Goal: Obtain resource: Download file/media

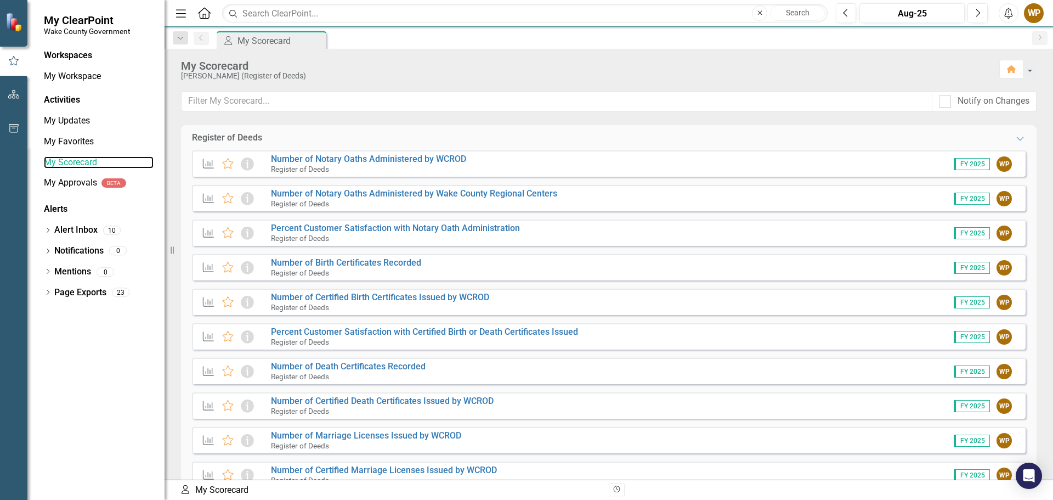
drag, startPoint x: 81, startPoint y: 165, endPoint x: 112, endPoint y: 177, distance: 34.0
click at [81, 165] on link "My Scorecard" at bounding box center [99, 162] width 110 height 13
click at [87, 163] on link "My Scorecard" at bounding box center [99, 162] width 110 height 13
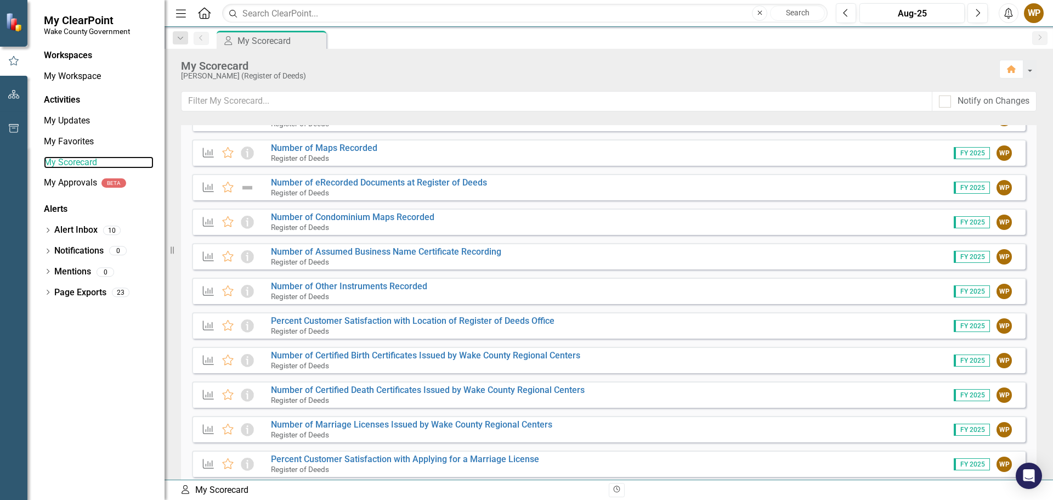
scroll to position [570, 0]
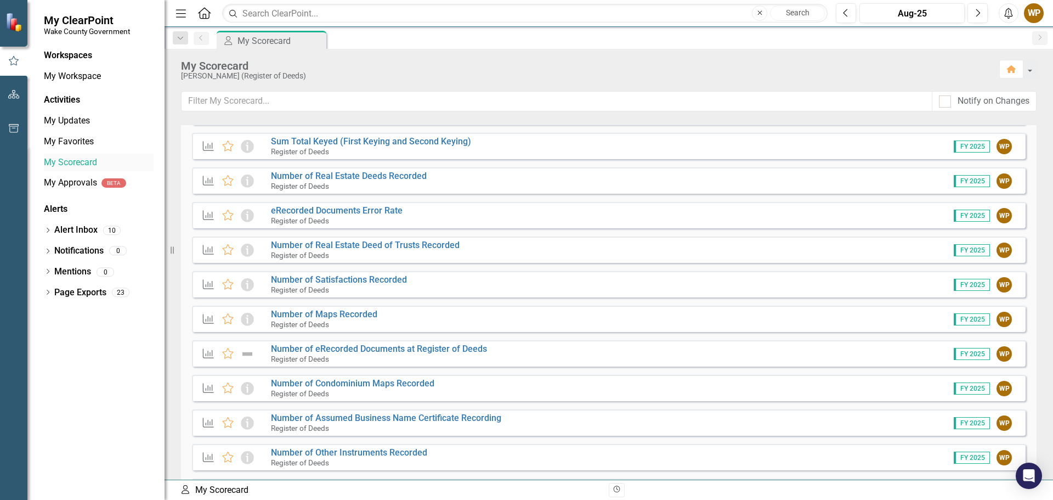
click at [73, 162] on link "My Scorecard" at bounding box center [99, 162] width 110 height 13
click at [1030, 68] on button "button" at bounding box center [1029, 69] width 14 height 19
click at [208, 18] on icon at bounding box center [204, 13] width 13 height 12
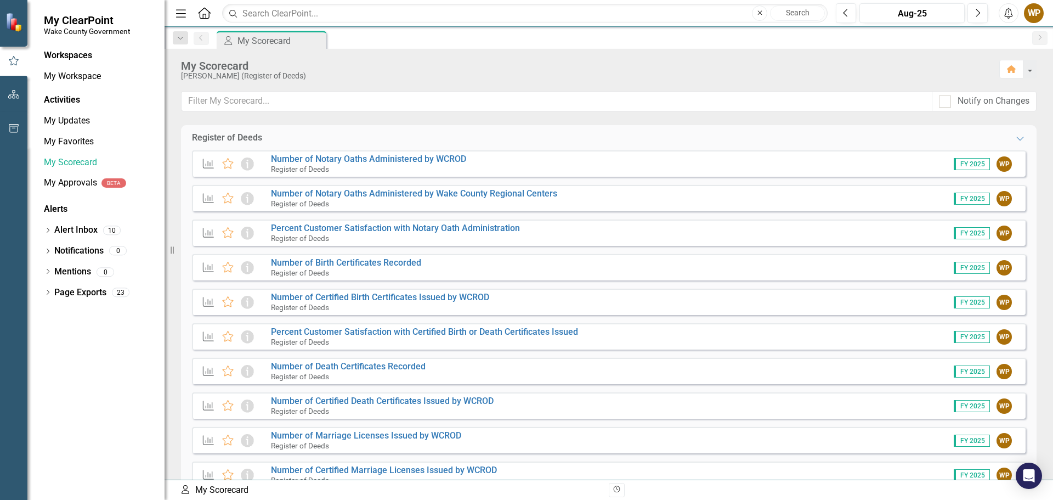
click at [203, 10] on icon "Home" at bounding box center [204, 13] width 14 height 12
click at [69, 98] on div "Activities" at bounding box center [99, 100] width 110 height 13
click at [72, 122] on link "My Updates" at bounding box center [99, 121] width 110 height 13
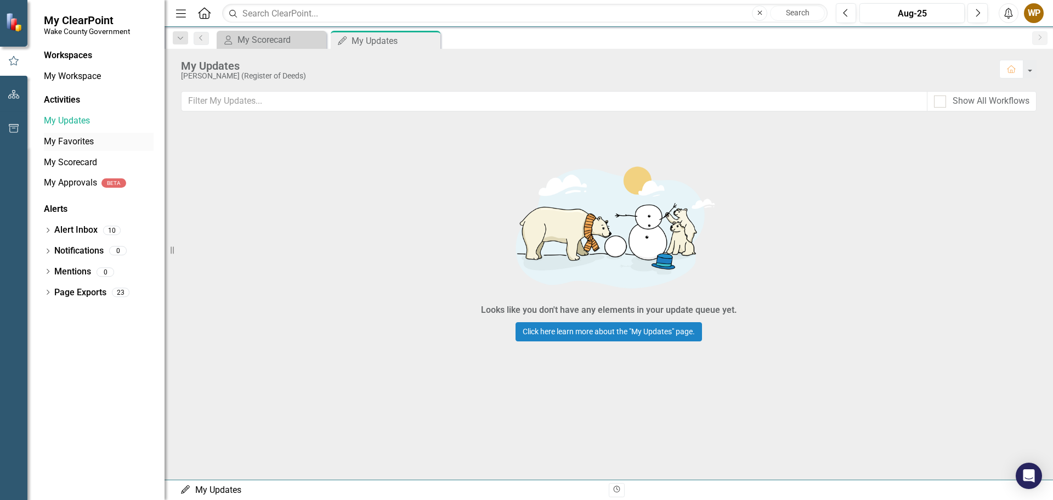
click at [78, 142] on link "My Favorites" at bounding box center [99, 141] width 110 height 13
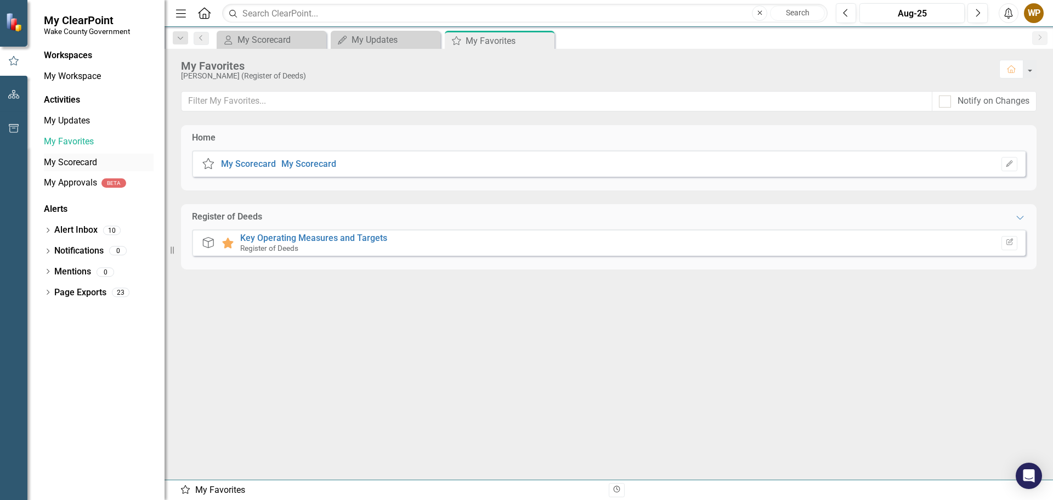
click at [83, 159] on link "My Scorecard" at bounding box center [99, 162] width 110 height 13
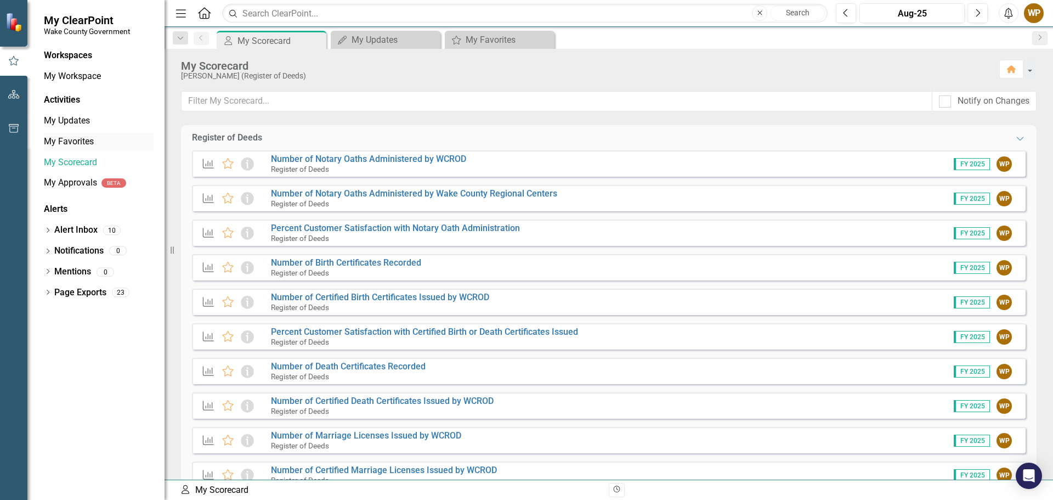
click at [84, 148] on link "My Favorites" at bounding box center [99, 141] width 110 height 13
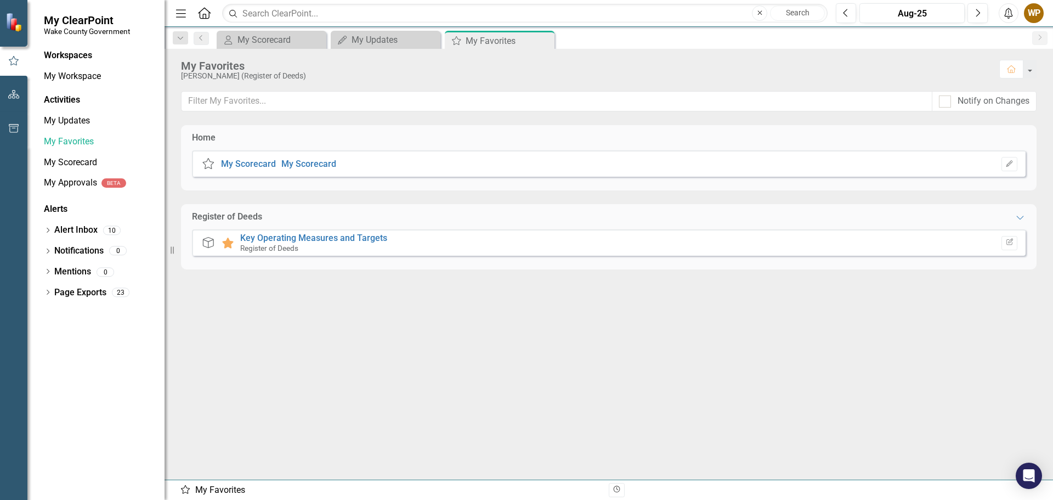
click at [363, 246] on div "Register of Deeds" at bounding box center [313, 248] width 147 height 10
click at [233, 240] on icon "Favorite" at bounding box center [228, 242] width 14 height 11
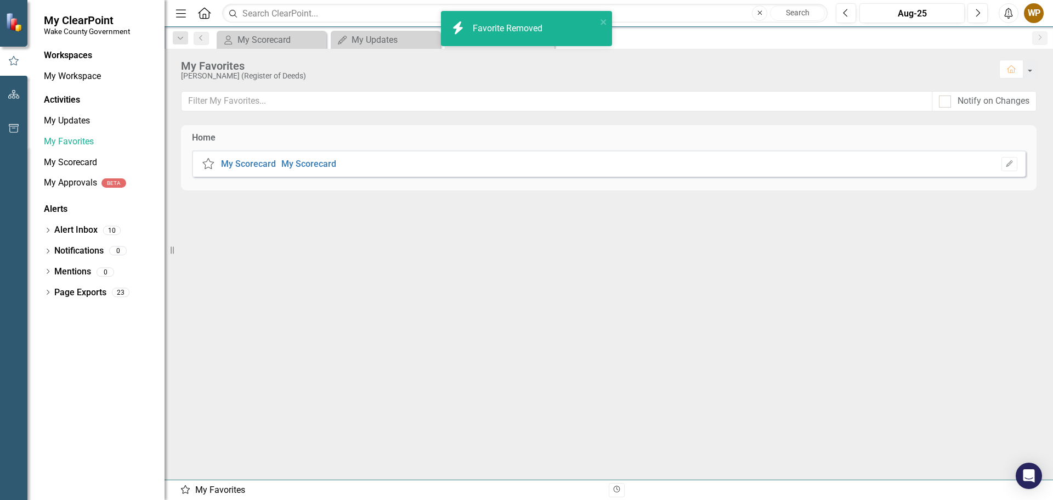
drag, startPoint x: 211, startPoint y: 163, endPoint x: 217, endPoint y: 166, distance: 6.4
click at [211, 163] on icon "My ClearPoint" at bounding box center [208, 163] width 14 height 11
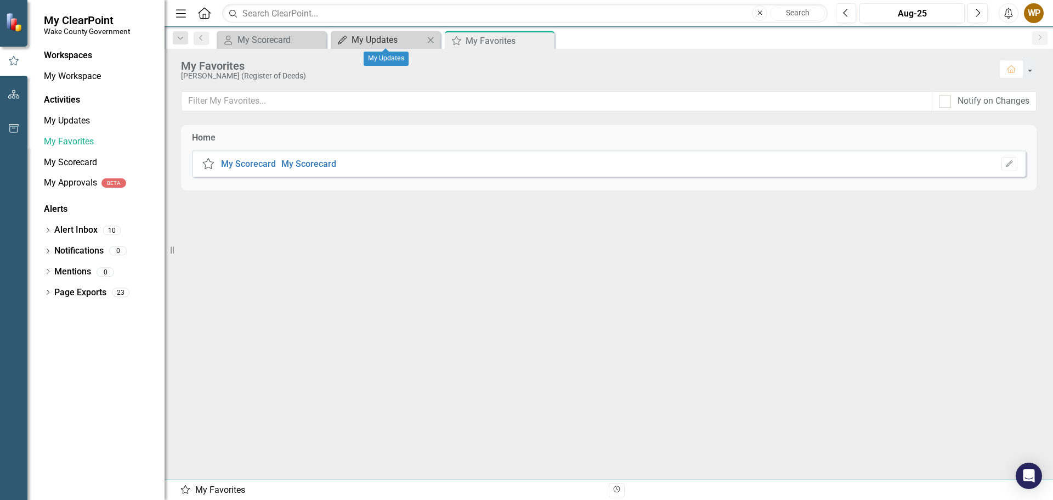
click at [371, 43] on div "My Updates" at bounding box center [388, 40] width 72 height 14
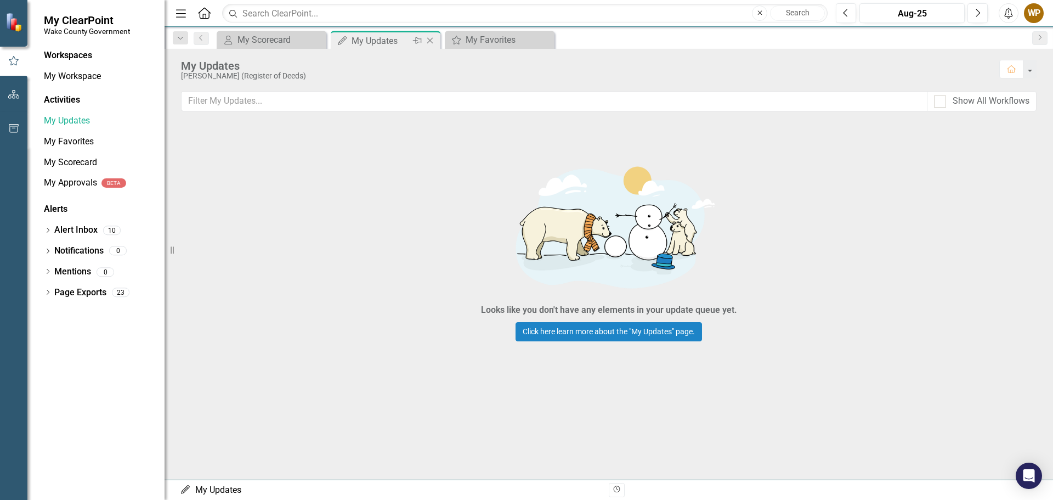
click at [428, 38] on icon "Close" at bounding box center [430, 40] width 11 height 9
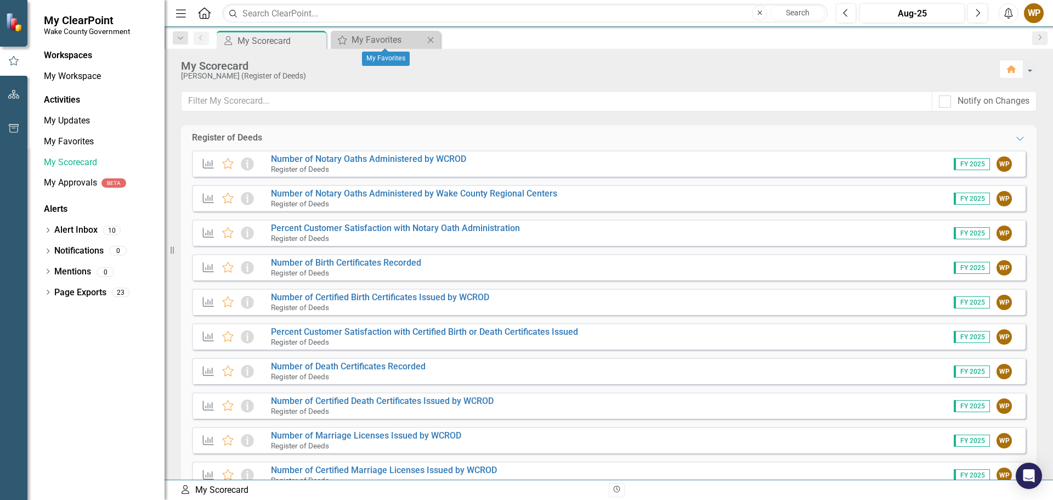
click at [433, 36] on icon "Close" at bounding box center [430, 40] width 11 height 9
click at [309, 158] on link "Number of Notary Oaths Administered by WCROD" at bounding box center [368, 159] width 195 height 10
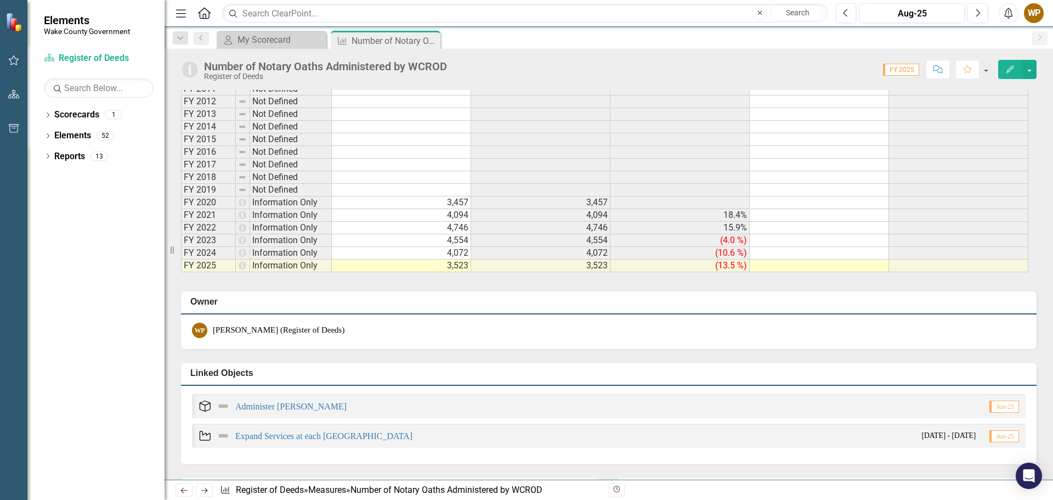
scroll to position [658, 0]
click at [1037, 72] on div "Number of Notary Oaths Administered by WCROD Register of Deeds Score: 0.00 FY 2…" at bounding box center [609, 65] width 888 height 33
click at [1036, 72] on button "button" at bounding box center [1029, 69] width 14 height 19
click at [433, 38] on icon at bounding box center [430, 41] width 6 height 6
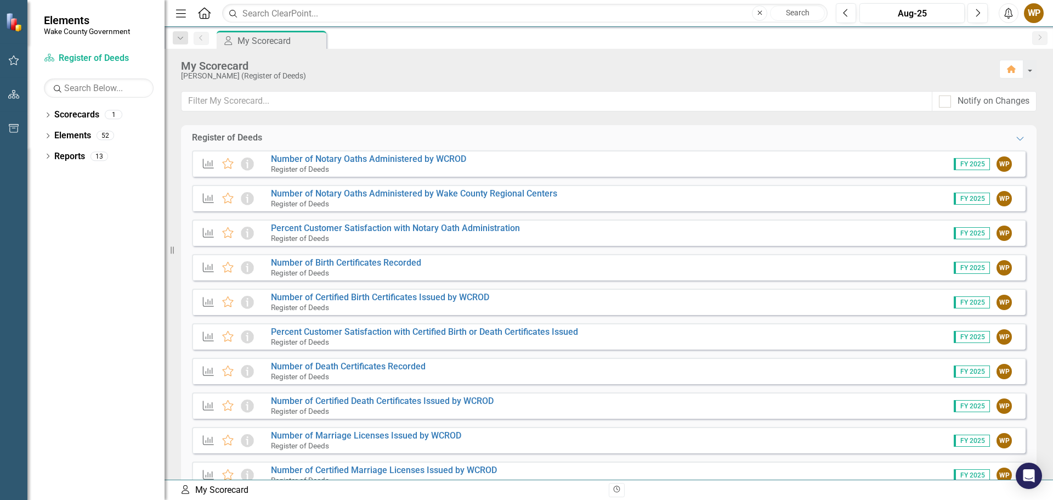
click at [1018, 133] on div "Register of Deeds Expanded" at bounding box center [609, 138] width 856 height 26
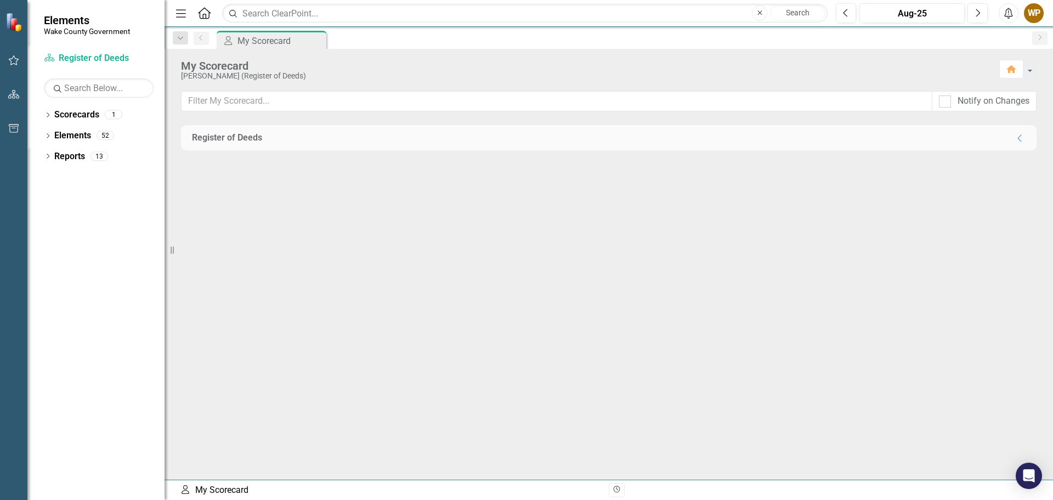
click at [1018, 134] on icon "Collapse" at bounding box center [1020, 138] width 11 height 9
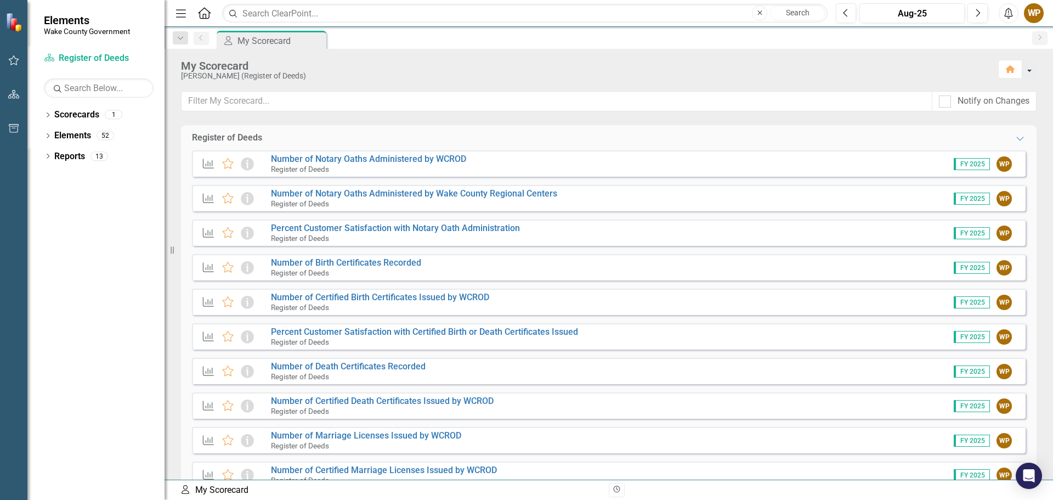
click at [1029, 73] on button "button" at bounding box center [1029, 69] width 14 height 19
click at [1030, 73] on button "button" at bounding box center [1029, 69] width 14 height 19
click at [45, 114] on icon "Dropdown" at bounding box center [48, 116] width 8 height 6
click at [88, 138] on link "Register of Deeds" at bounding box center [112, 135] width 104 height 13
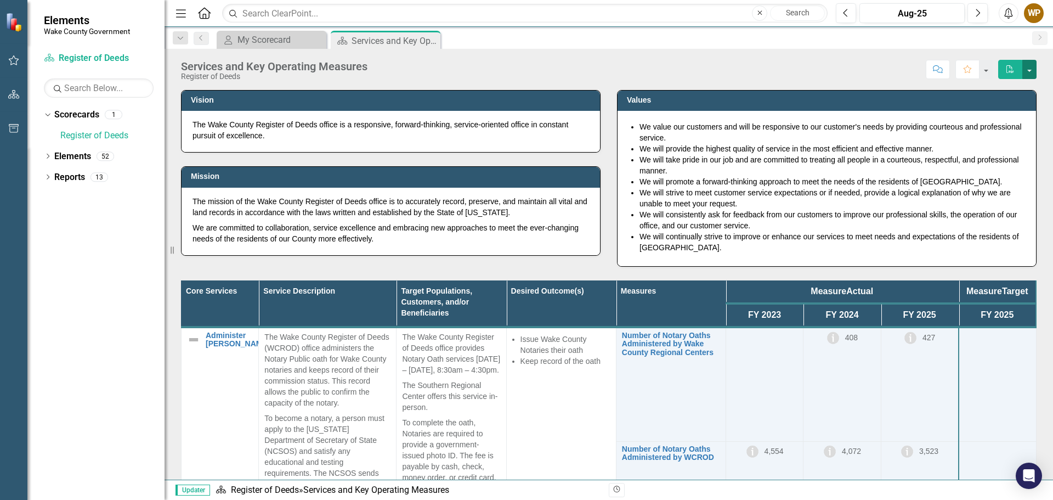
click at [1029, 68] on button "button" at bounding box center [1029, 69] width 14 height 19
click at [999, 113] on link "PDF Export to PDF" at bounding box center [991, 111] width 89 height 20
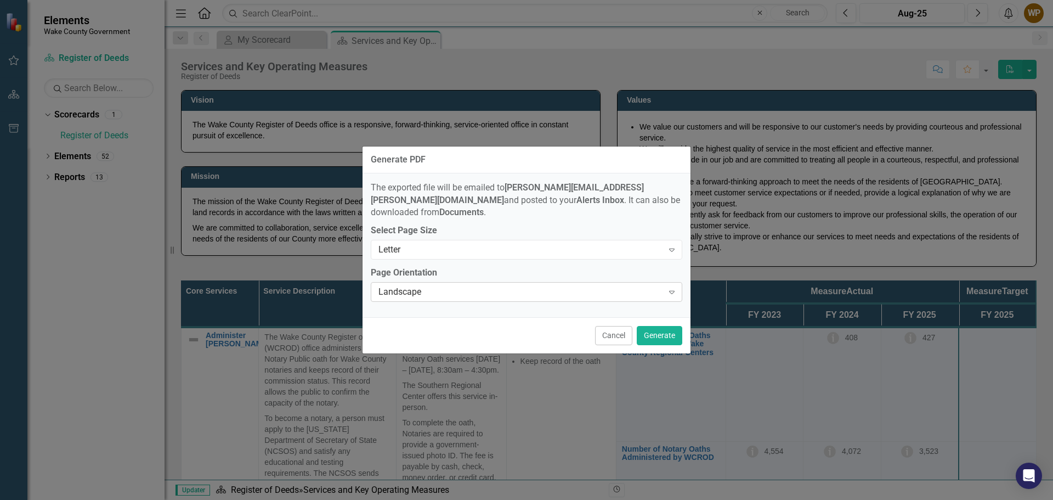
click at [603, 286] on div "Landscape" at bounding box center [520, 292] width 285 height 13
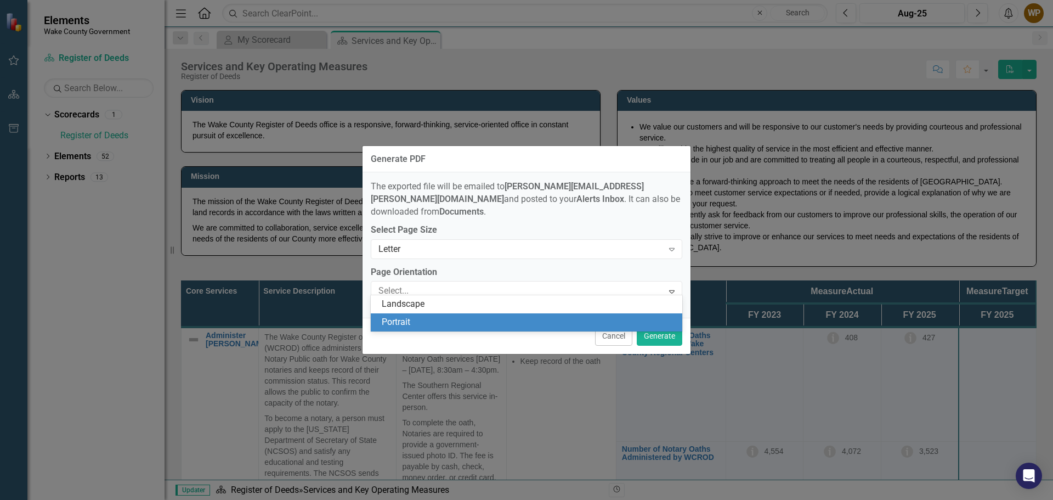
click at [565, 329] on div "Portrait" at bounding box center [527, 322] width 312 height 18
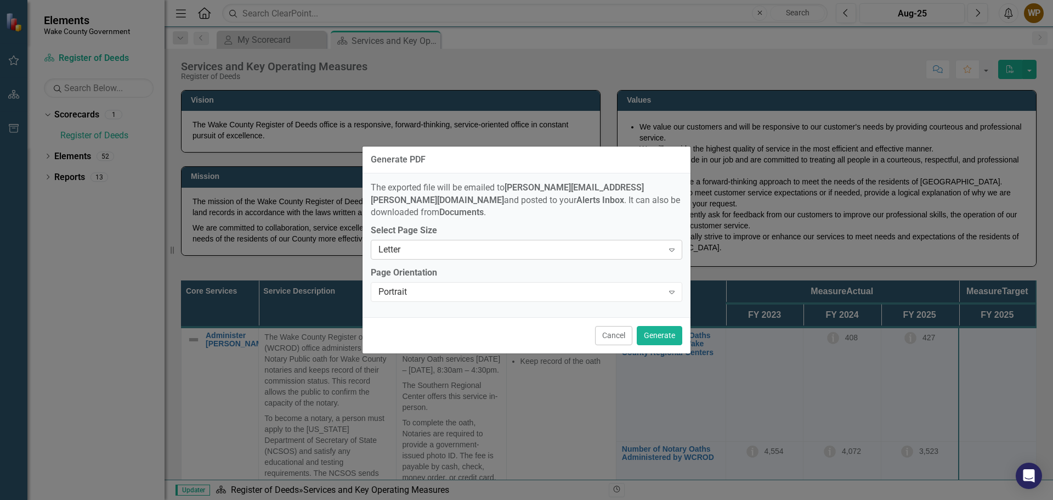
click at [590, 248] on div "Letter" at bounding box center [520, 250] width 285 height 13
click at [671, 330] on button "Generate" at bounding box center [660, 335] width 46 height 19
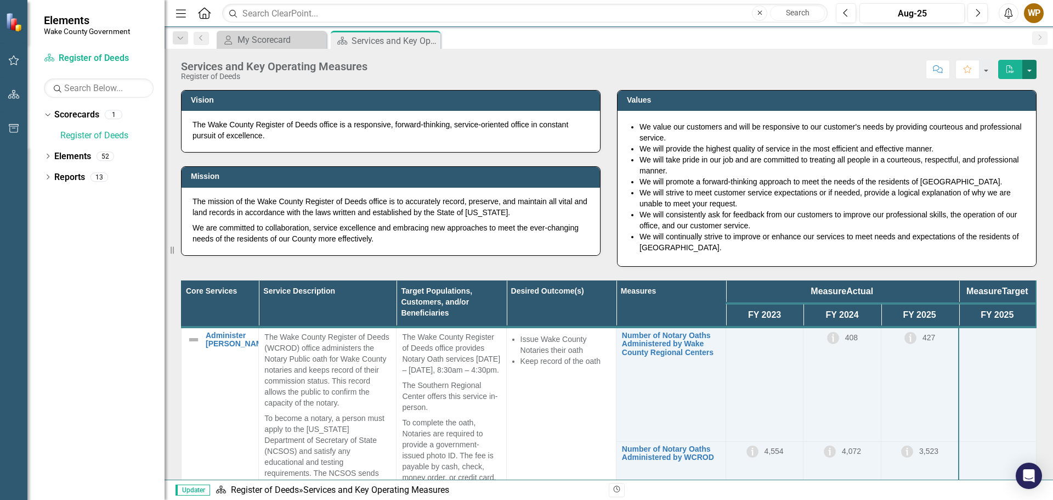
click at [1036, 70] on button "button" at bounding box center [1029, 69] width 14 height 19
click at [831, 72] on div "Score: N/A Aug-25 Completed Comment Favorite PDF" at bounding box center [705, 69] width 664 height 19
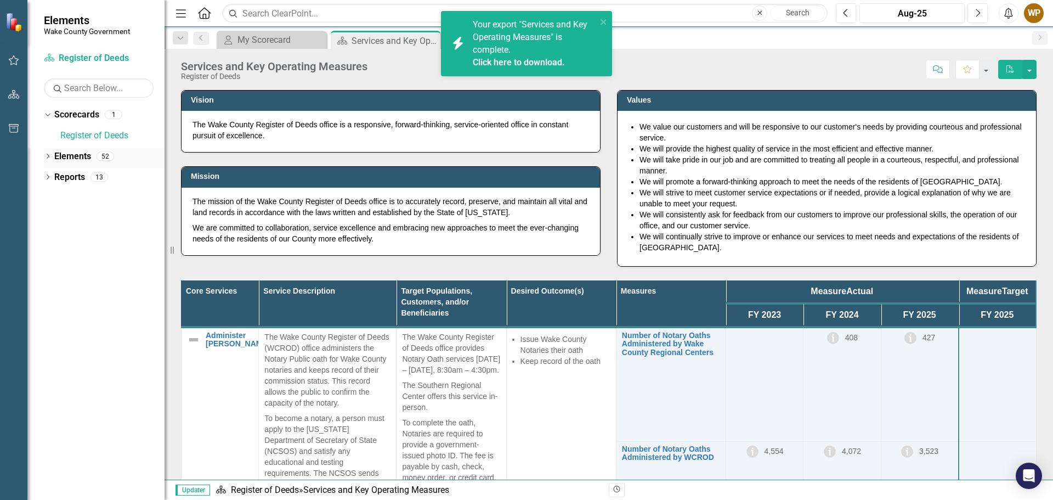
click at [47, 155] on icon "Dropdown" at bounding box center [48, 157] width 8 height 6
click at [52, 246] on div "Dropdown Reports 13" at bounding box center [104, 240] width 121 height 21
click at [56, 217] on icon "Dropdown" at bounding box center [53, 220] width 8 height 6
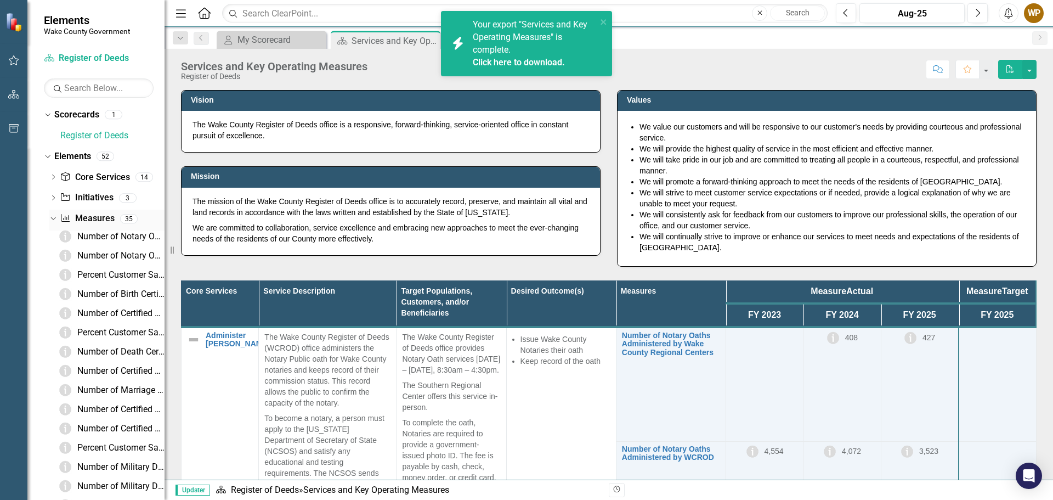
click at [56, 216] on div "Dropdown" at bounding box center [51, 218] width 9 height 8
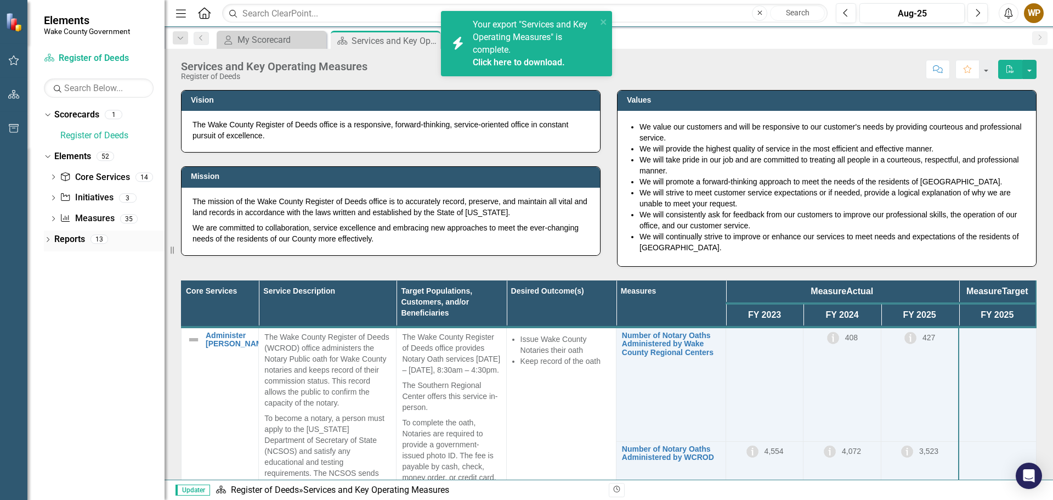
click at [52, 240] on div "Dropdown Reports 13" at bounding box center [104, 240] width 121 height 21
click at [48, 237] on icon "Dropdown" at bounding box center [48, 240] width 8 height 6
click at [55, 339] on icon "Dropdown" at bounding box center [53, 340] width 8 height 6
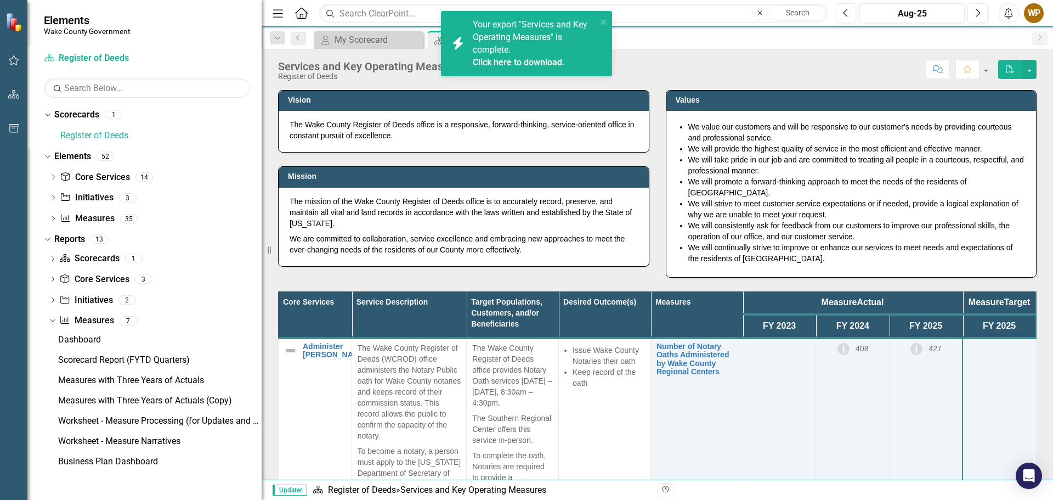
drag, startPoint x: 165, startPoint y: 337, endPoint x: 262, endPoint y: 341, distance: 97.2
click at [262, 341] on div "Resize" at bounding box center [266, 250] width 9 height 500
click at [189, 378] on div "Measures with Three Years of Actuals" at bounding box center [159, 380] width 203 height 10
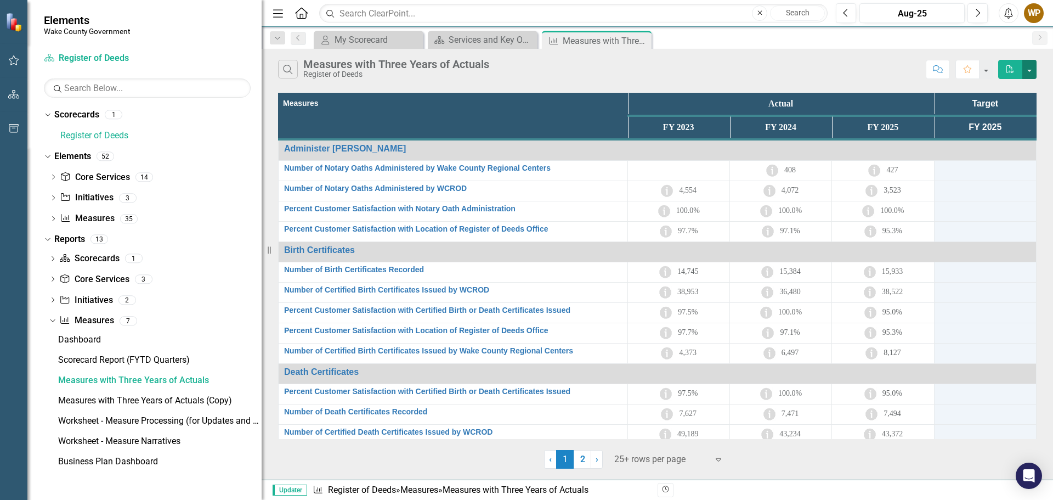
click at [1031, 73] on button "button" at bounding box center [1029, 69] width 14 height 19
click at [1020, 110] on link "Excel Export to Excel" at bounding box center [992, 110] width 87 height 20
click at [1031, 71] on button "button" at bounding box center [1029, 69] width 14 height 19
click at [1010, 96] on link "PDF Export to PDF" at bounding box center [992, 90] width 87 height 20
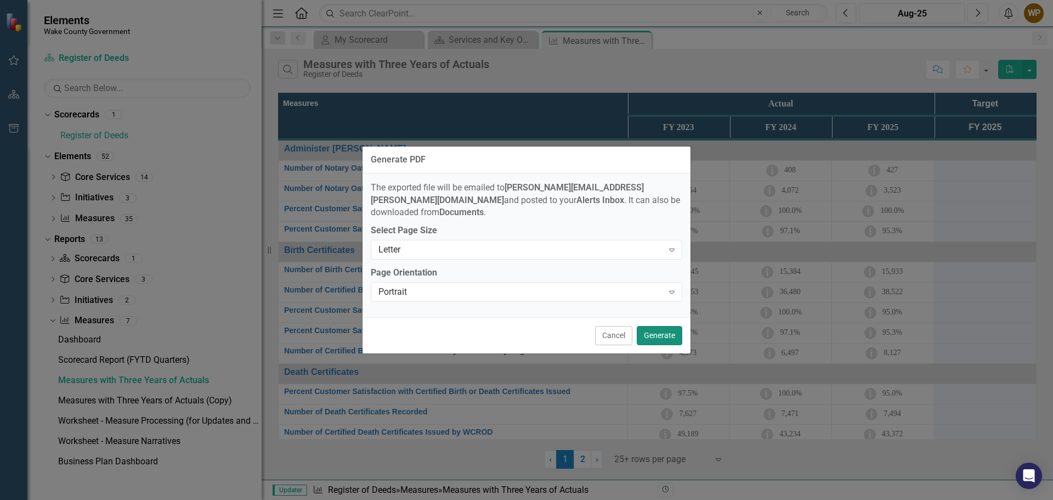
click at [665, 333] on button "Generate" at bounding box center [660, 335] width 46 height 19
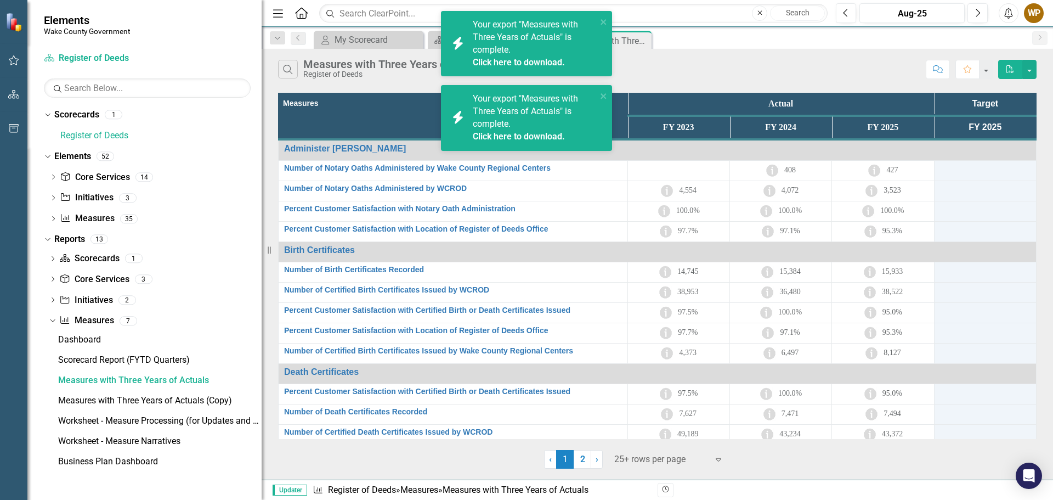
click at [492, 121] on span "Your export "Measures with Three Years of Actuals" is complete. Click here to d…" at bounding box center [533, 117] width 121 height 49
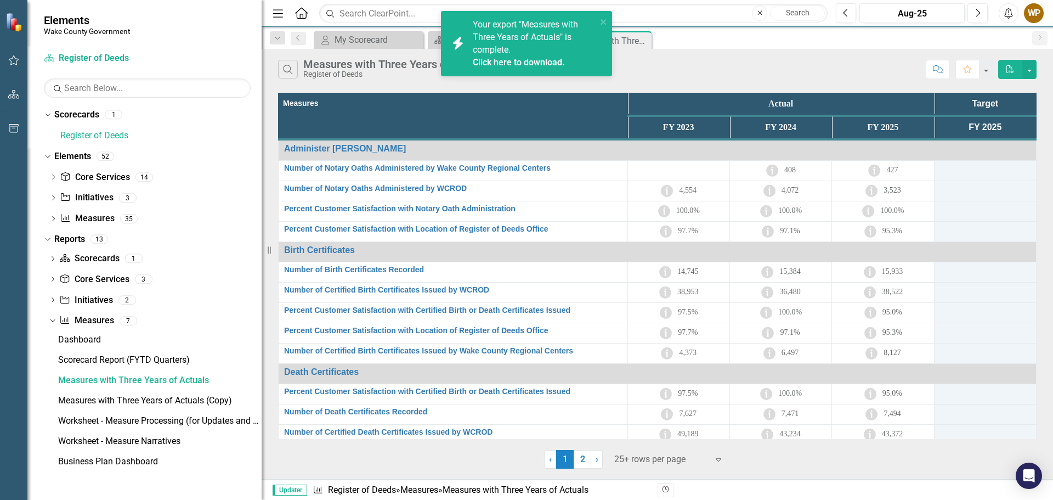
click at [490, 38] on span "Your export "Measures with Three Years of Actuals" is complete. Click here to d…" at bounding box center [533, 43] width 121 height 49
